Goal: Transaction & Acquisition: Purchase product/service

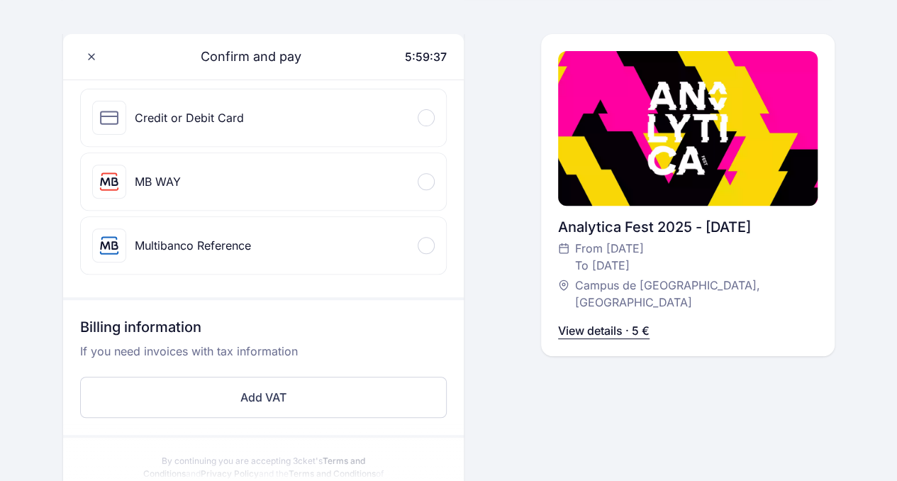
scroll to position [191, 0]
click at [182, 173] on div "MB WAY" at bounding box center [264, 180] width 366 height 57
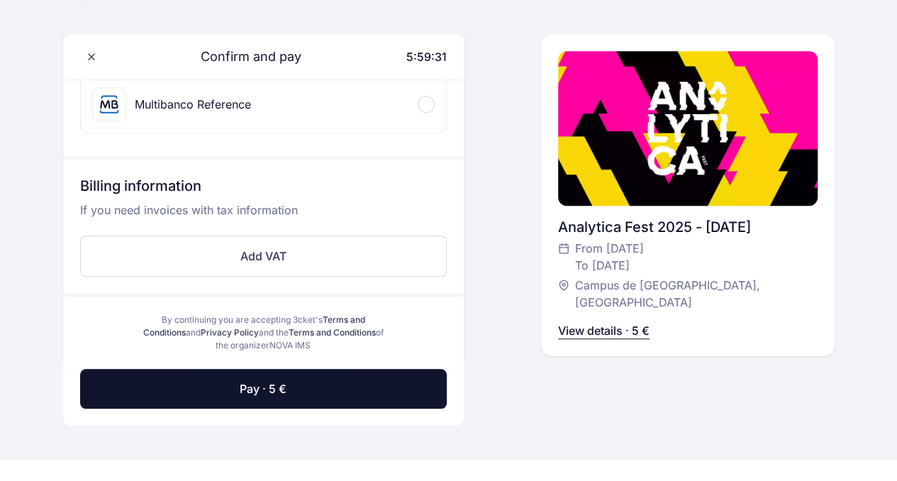
scroll to position [431, 0]
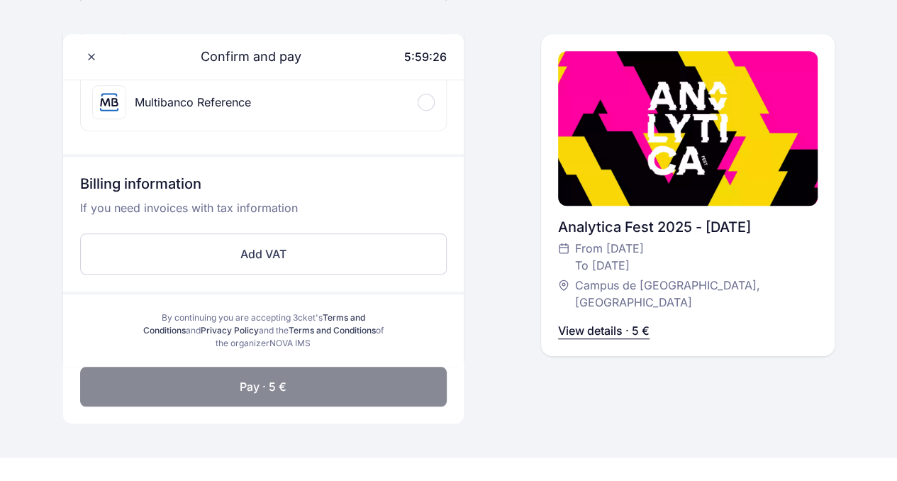
click at [206, 388] on button "Pay · 5 €" at bounding box center [263, 387] width 367 height 40
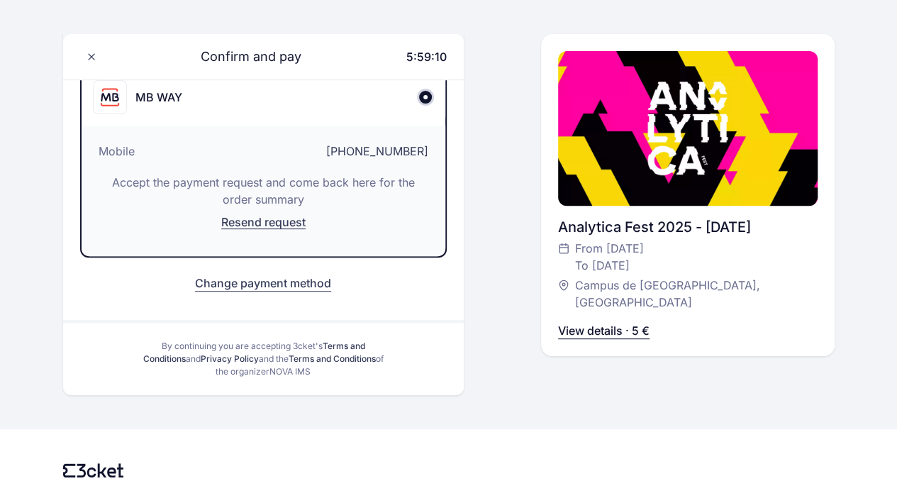
scroll to position [196, 0]
